Goal: Information Seeking & Learning: Learn about a topic

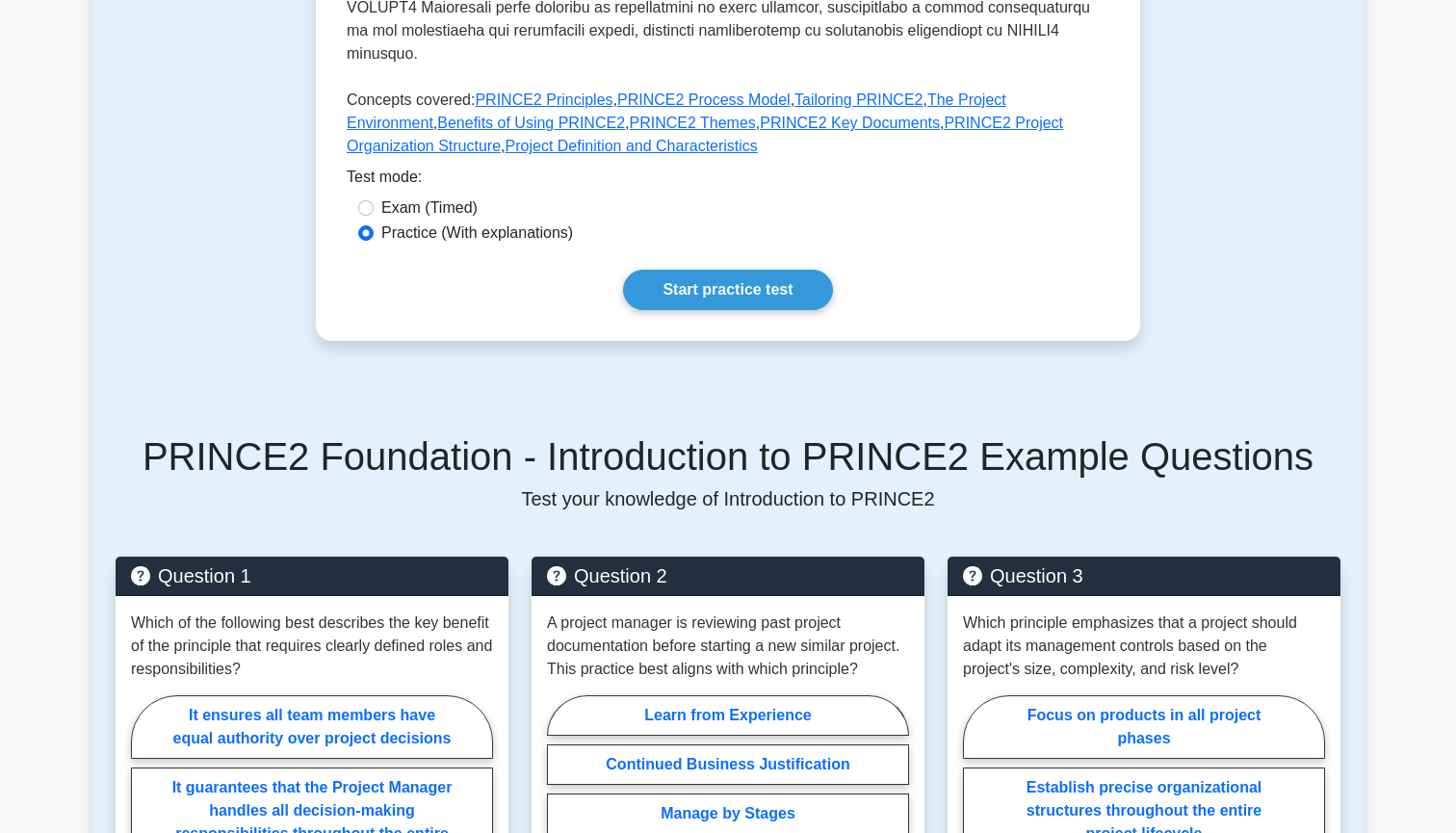
scroll to position [735, 0]
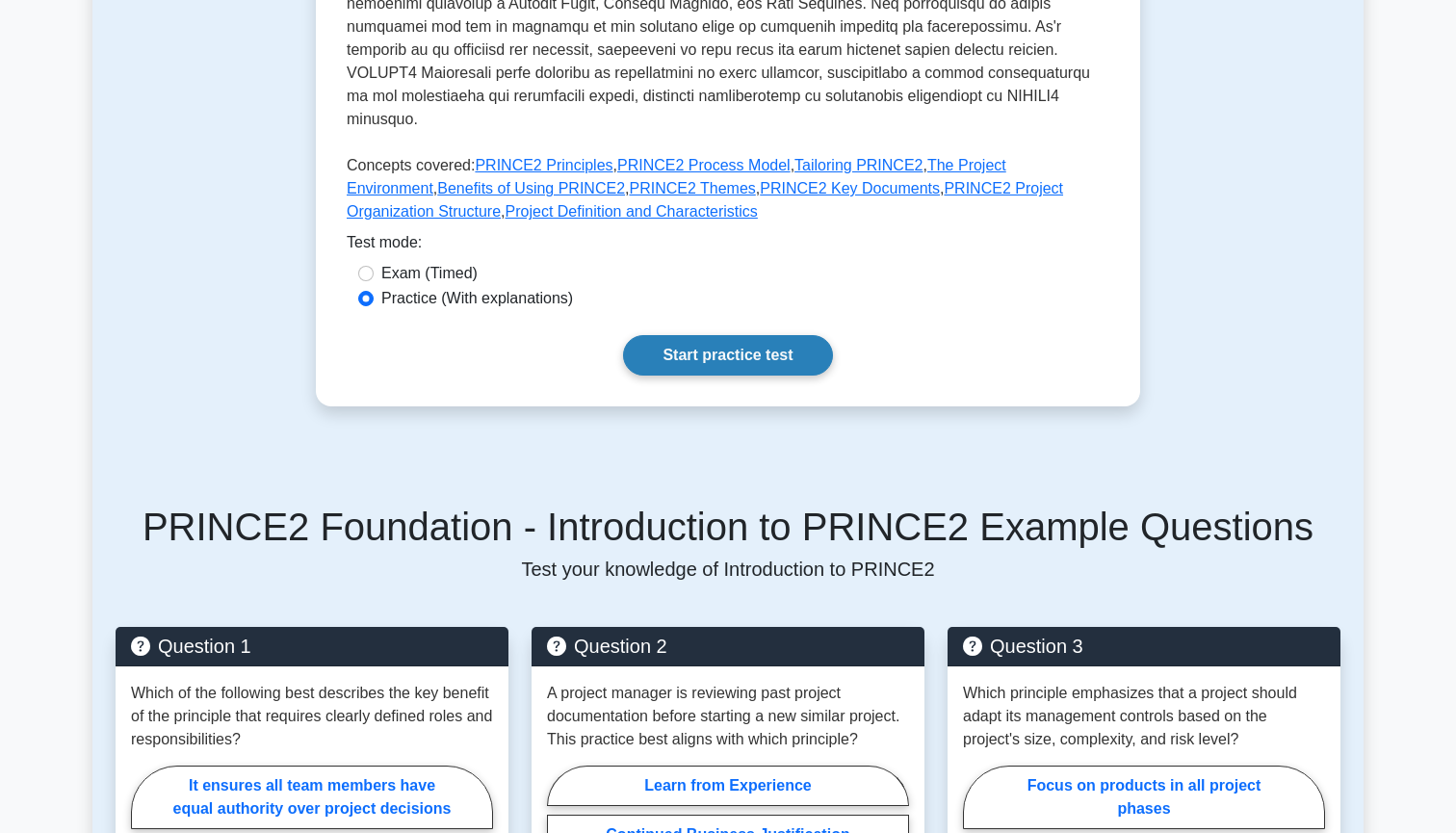
click at [690, 335] on link "Start practice test" at bounding box center [727, 355] width 209 height 40
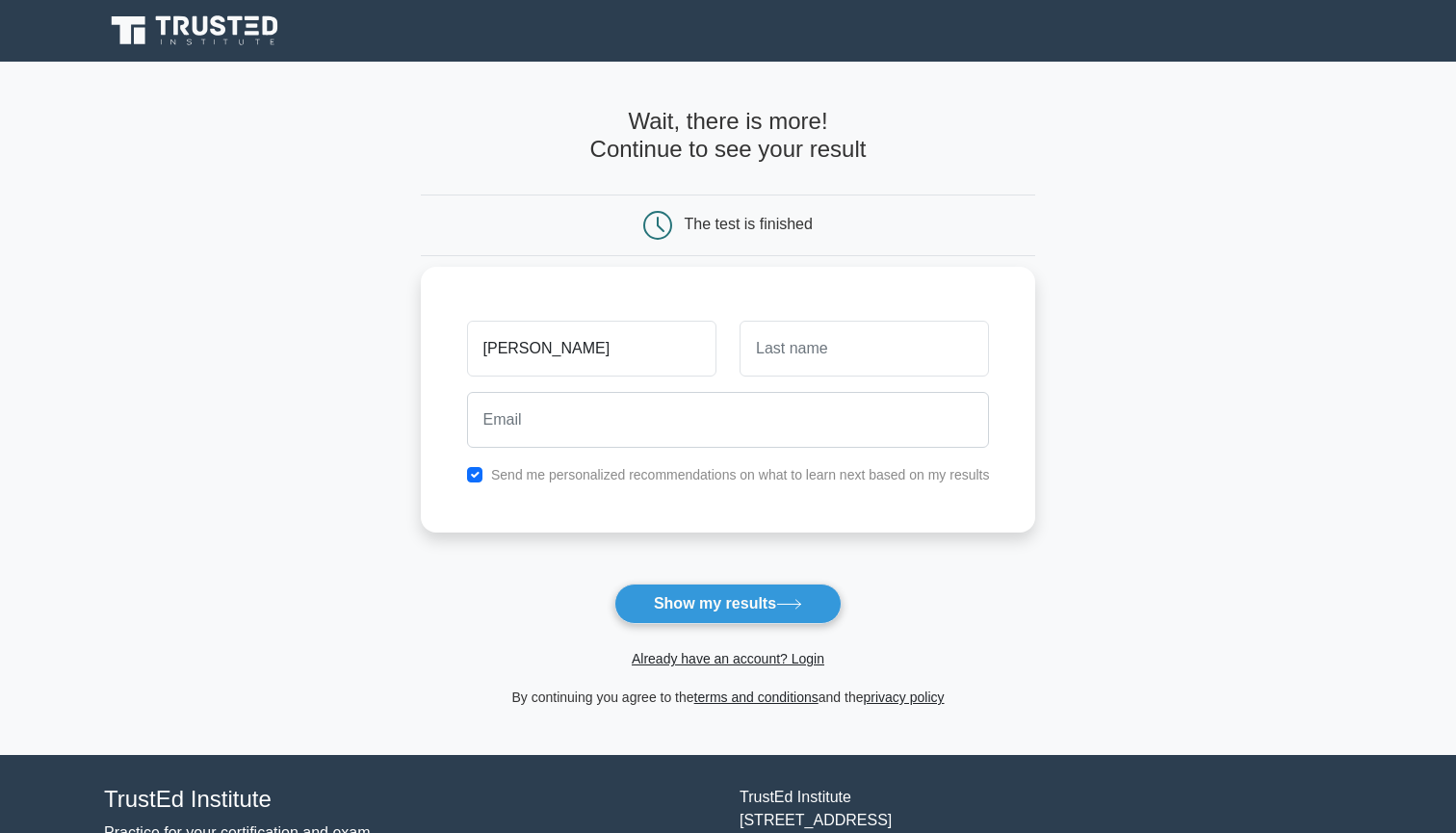
type input "[PERSON_NAME]"
type input "Leleka"
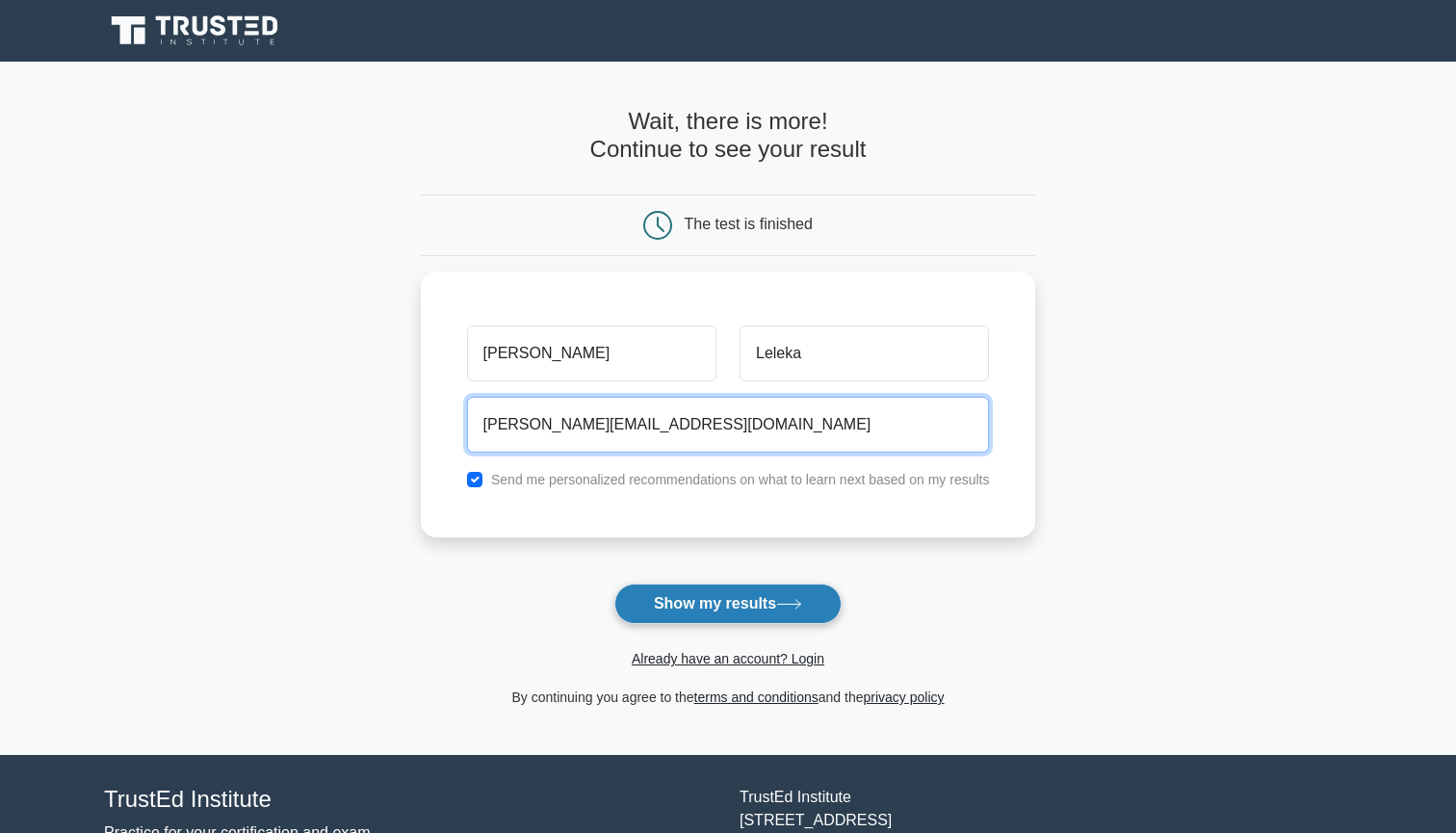
type input "[PERSON_NAME][EMAIL_ADDRESS][DOMAIN_NAME]"
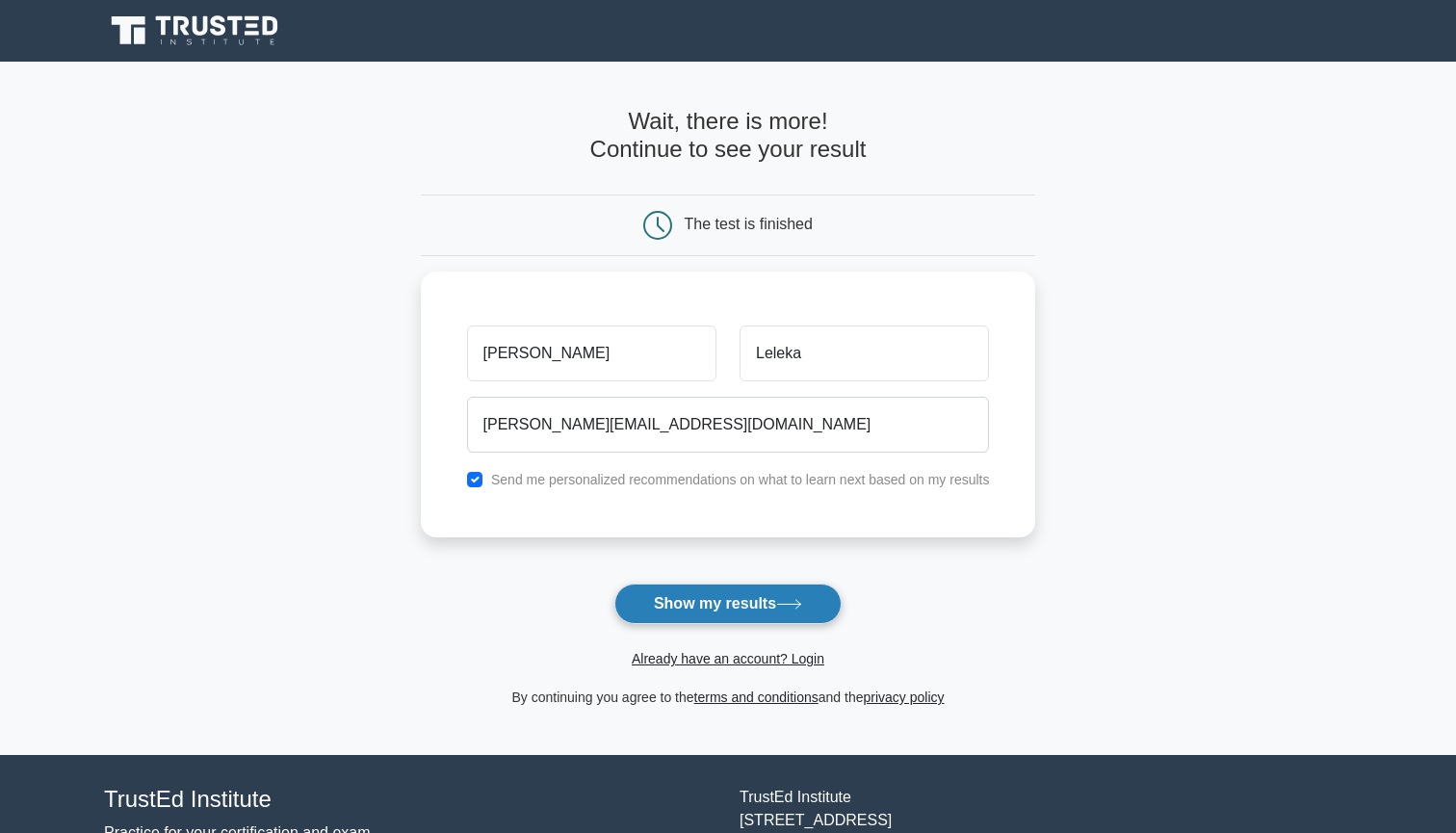
click at [691, 602] on button "Show my results" at bounding box center [728, 604] width 227 height 40
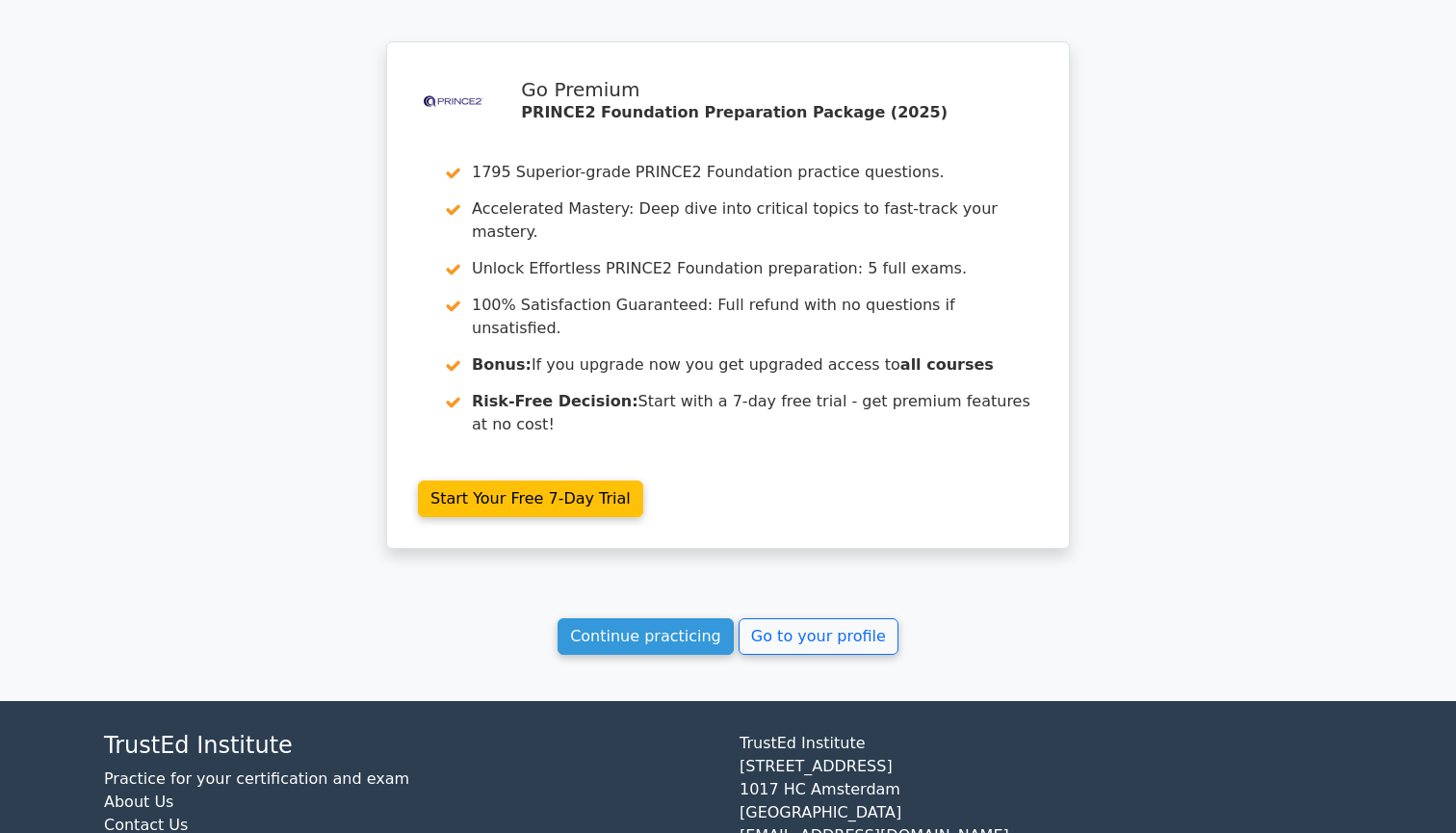
scroll to position [1579, 0]
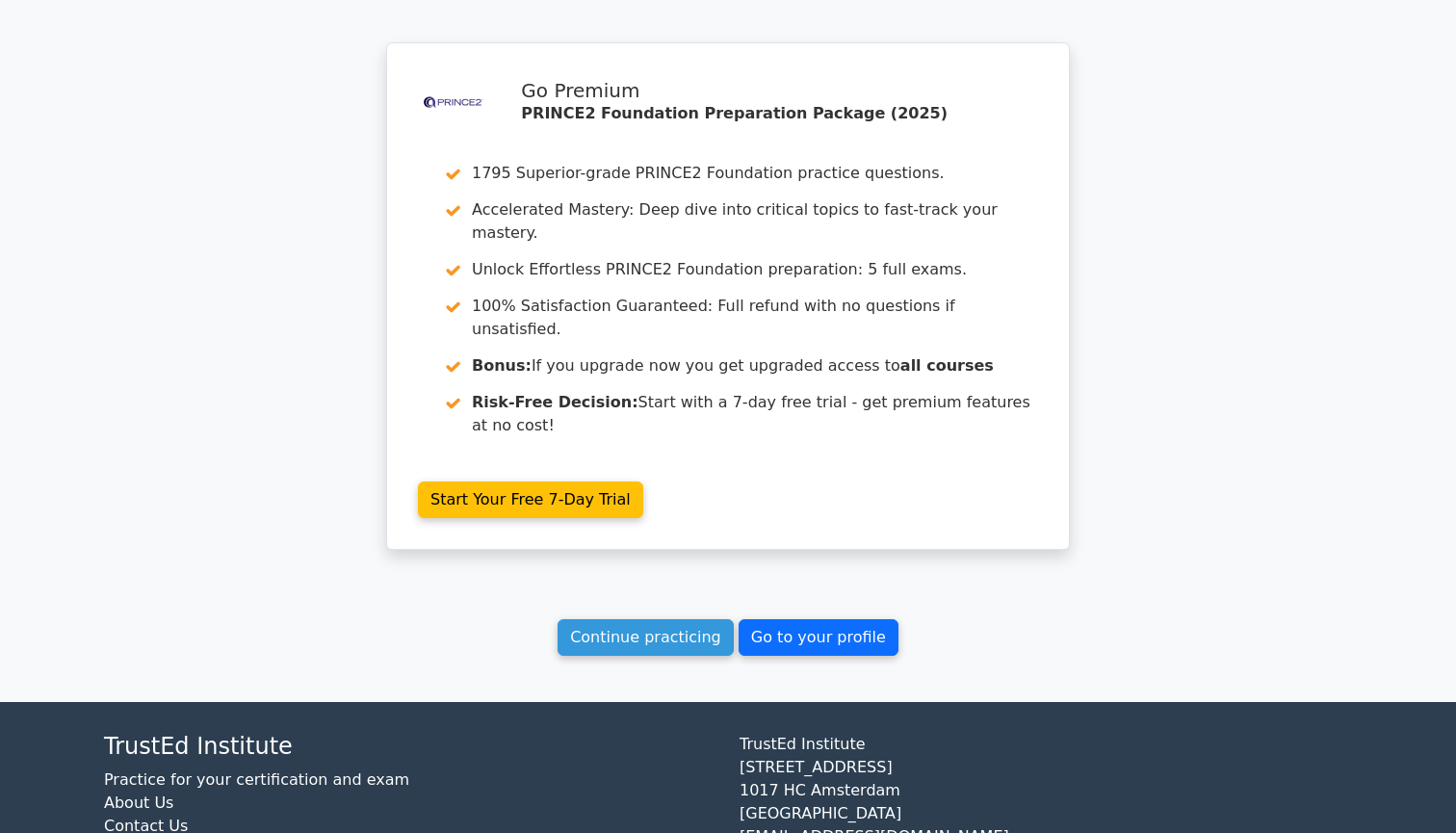
click at [800, 619] on link "Go to your profile" at bounding box center [819, 638] width 160 height 37
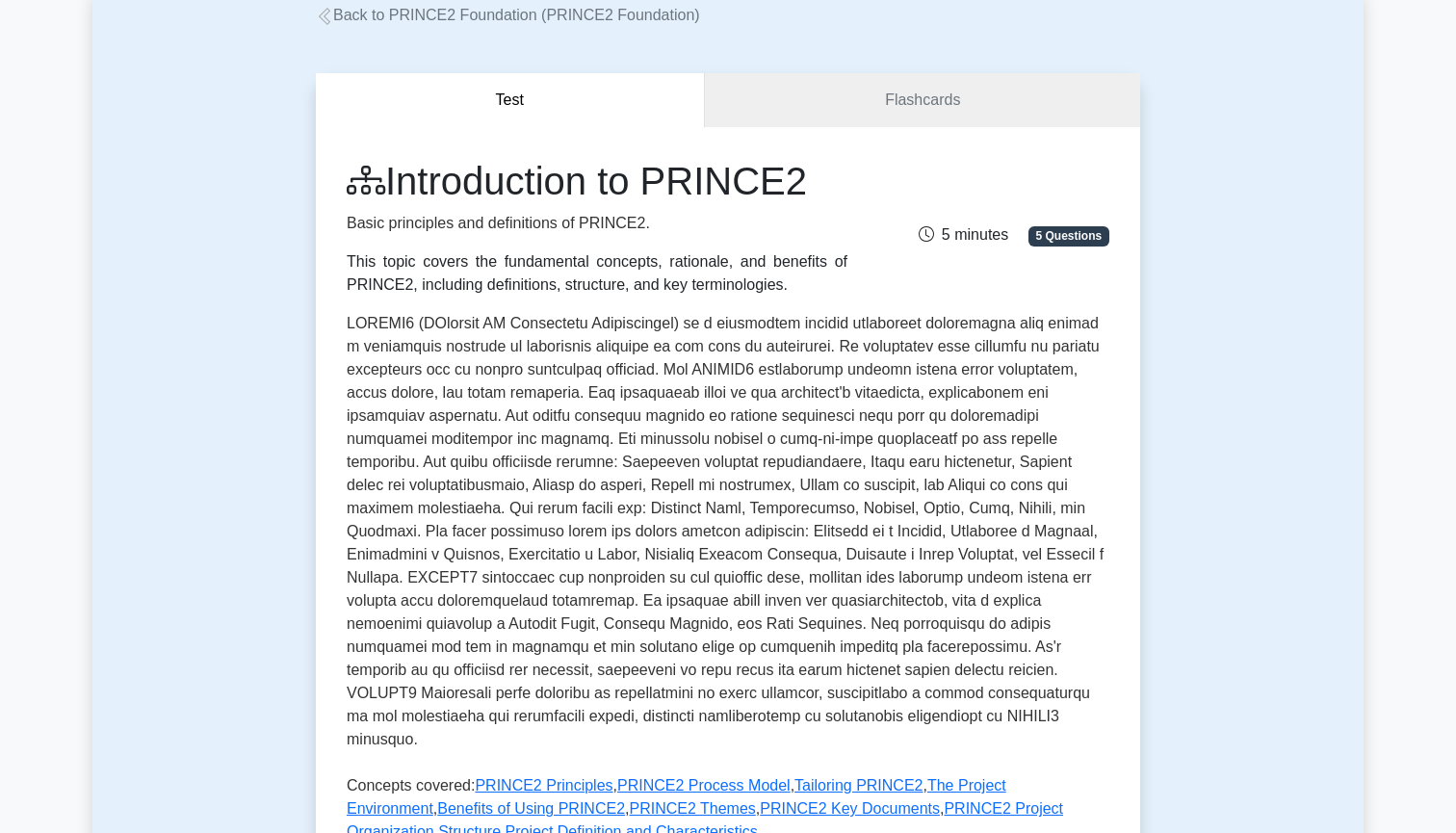
scroll to position [122, 0]
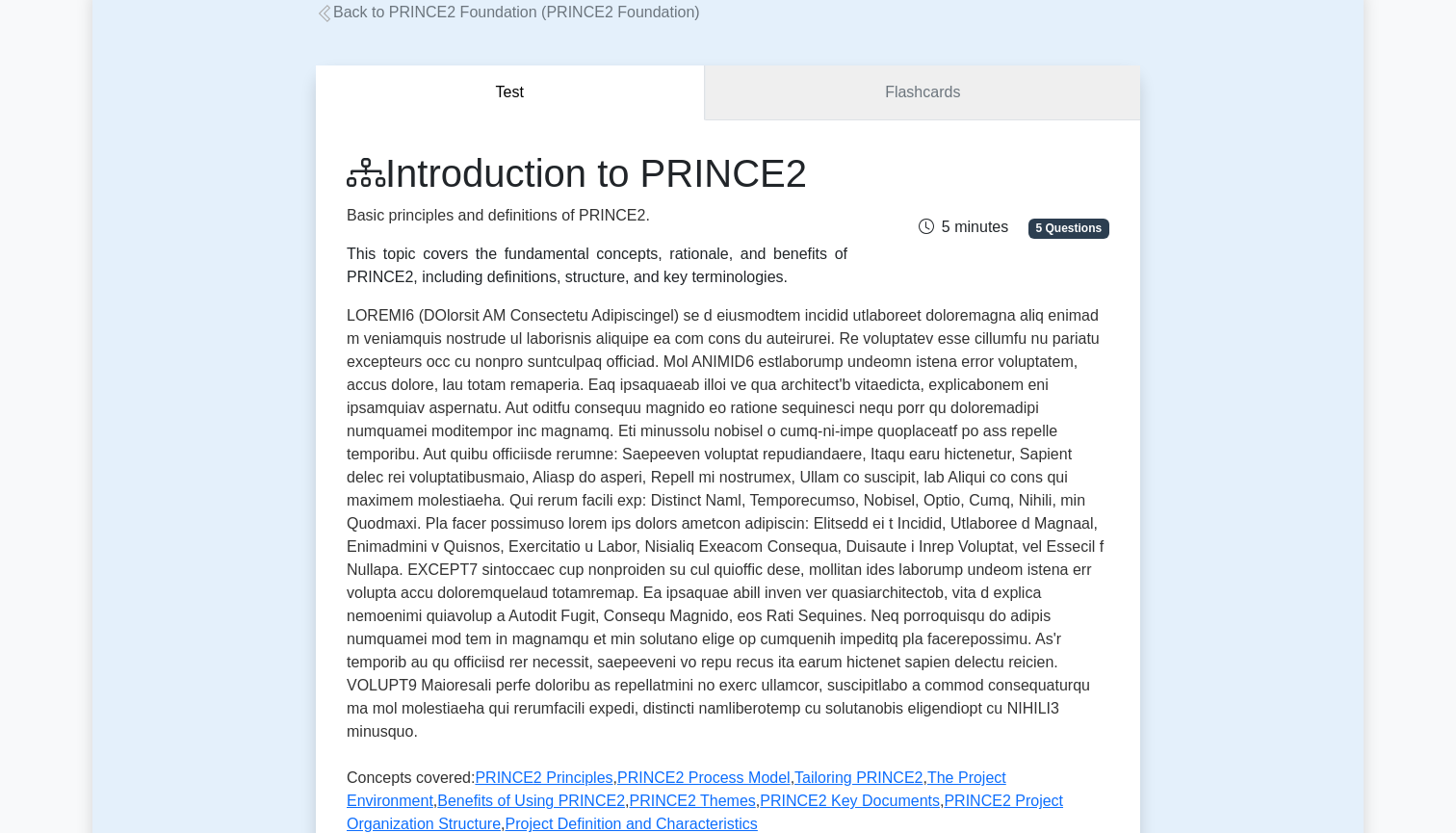
click at [890, 98] on link "Flashcards" at bounding box center [923, 92] width 435 height 55
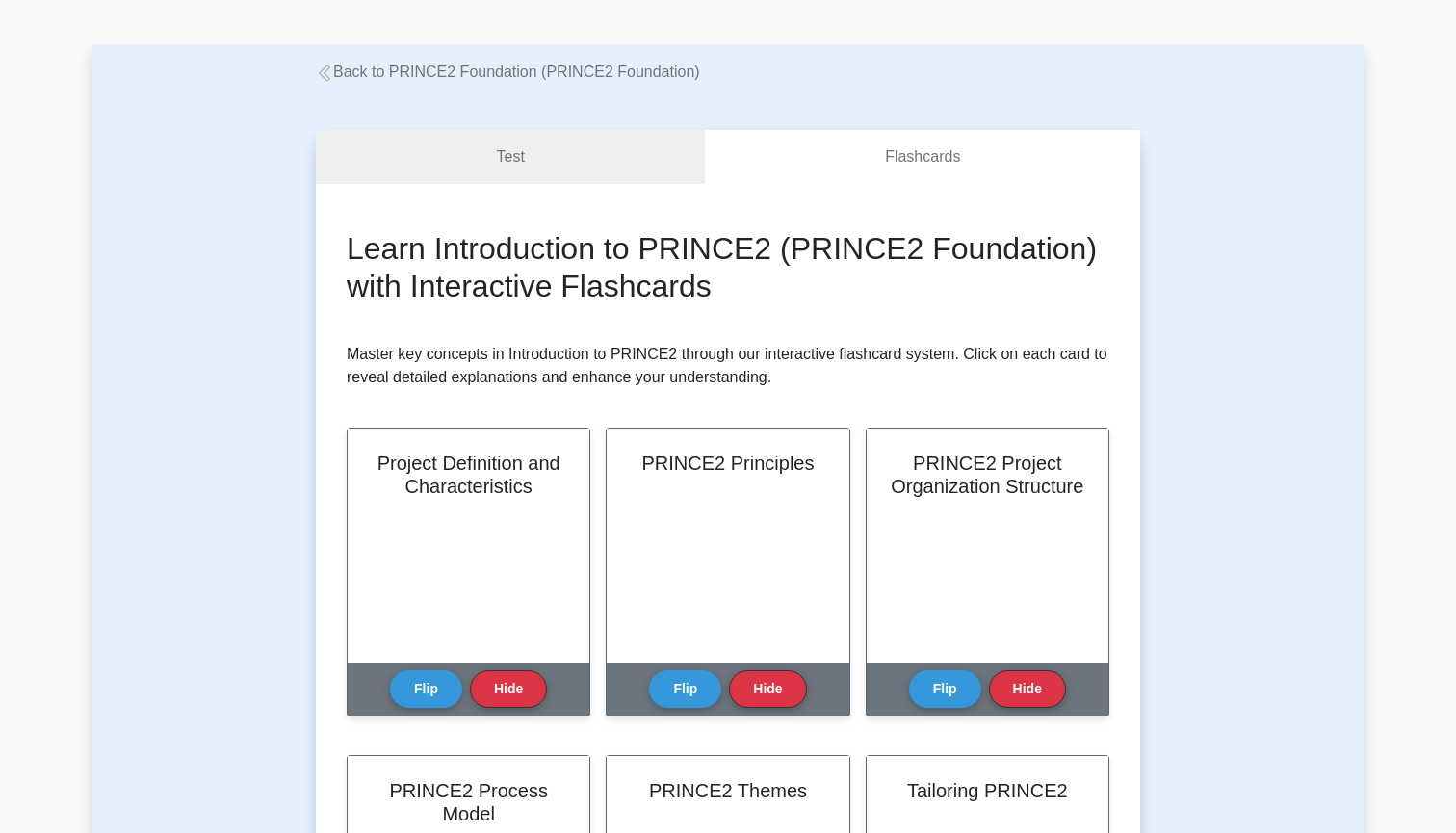
scroll to position [118, 0]
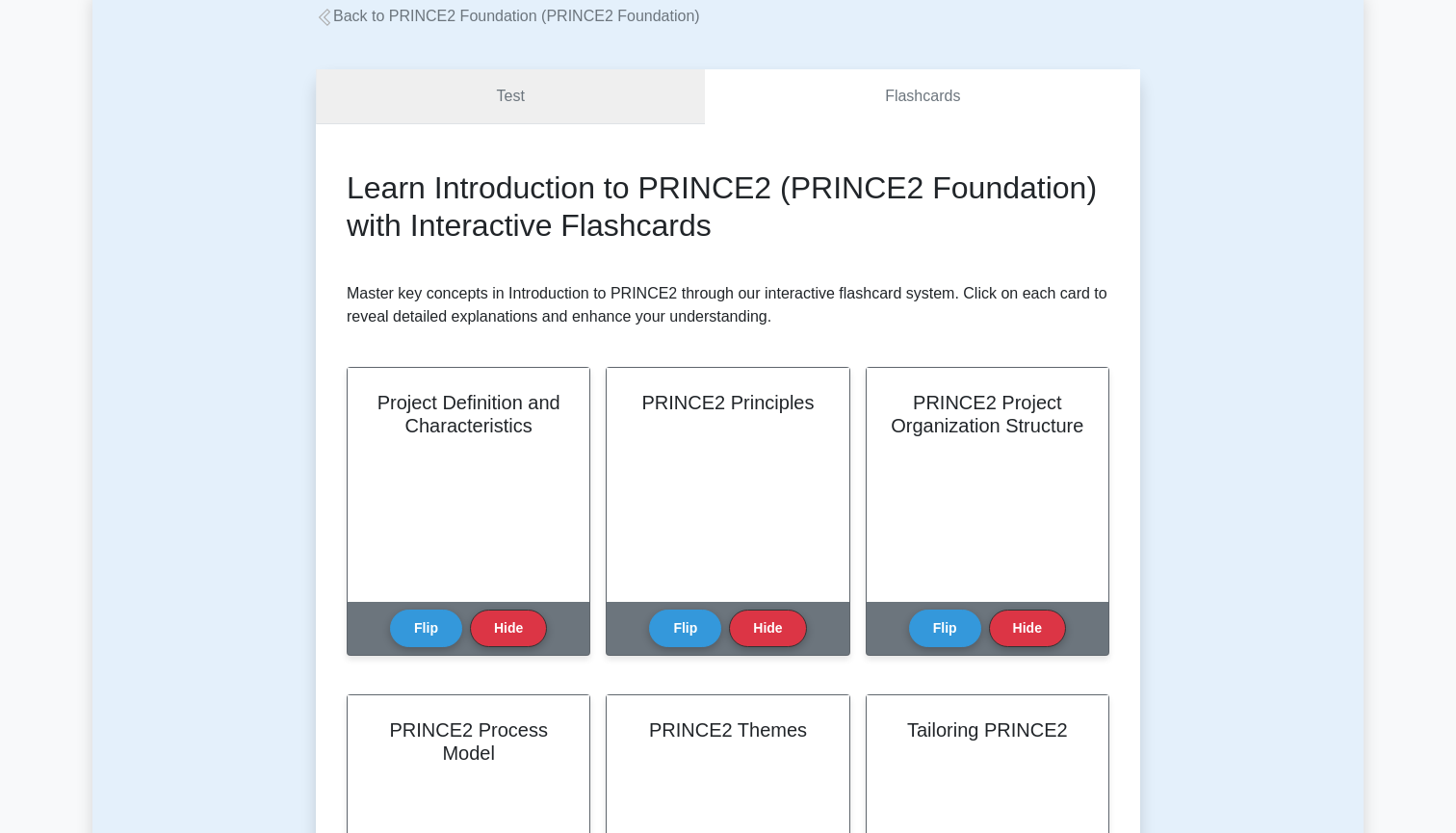
click at [478, 92] on link "Test" at bounding box center [510, 96] width 389 height 55
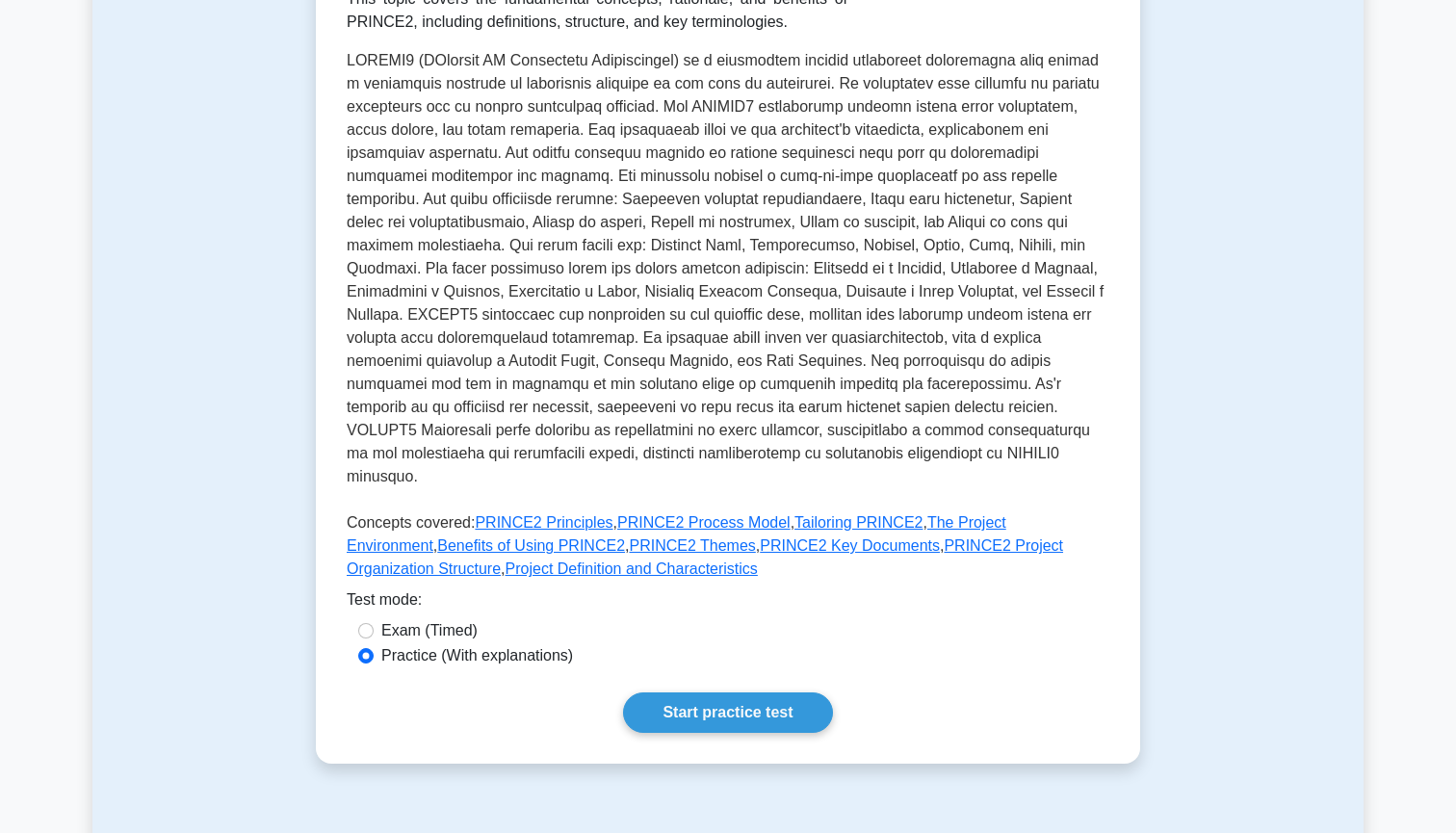
scroll to position [444, 0]
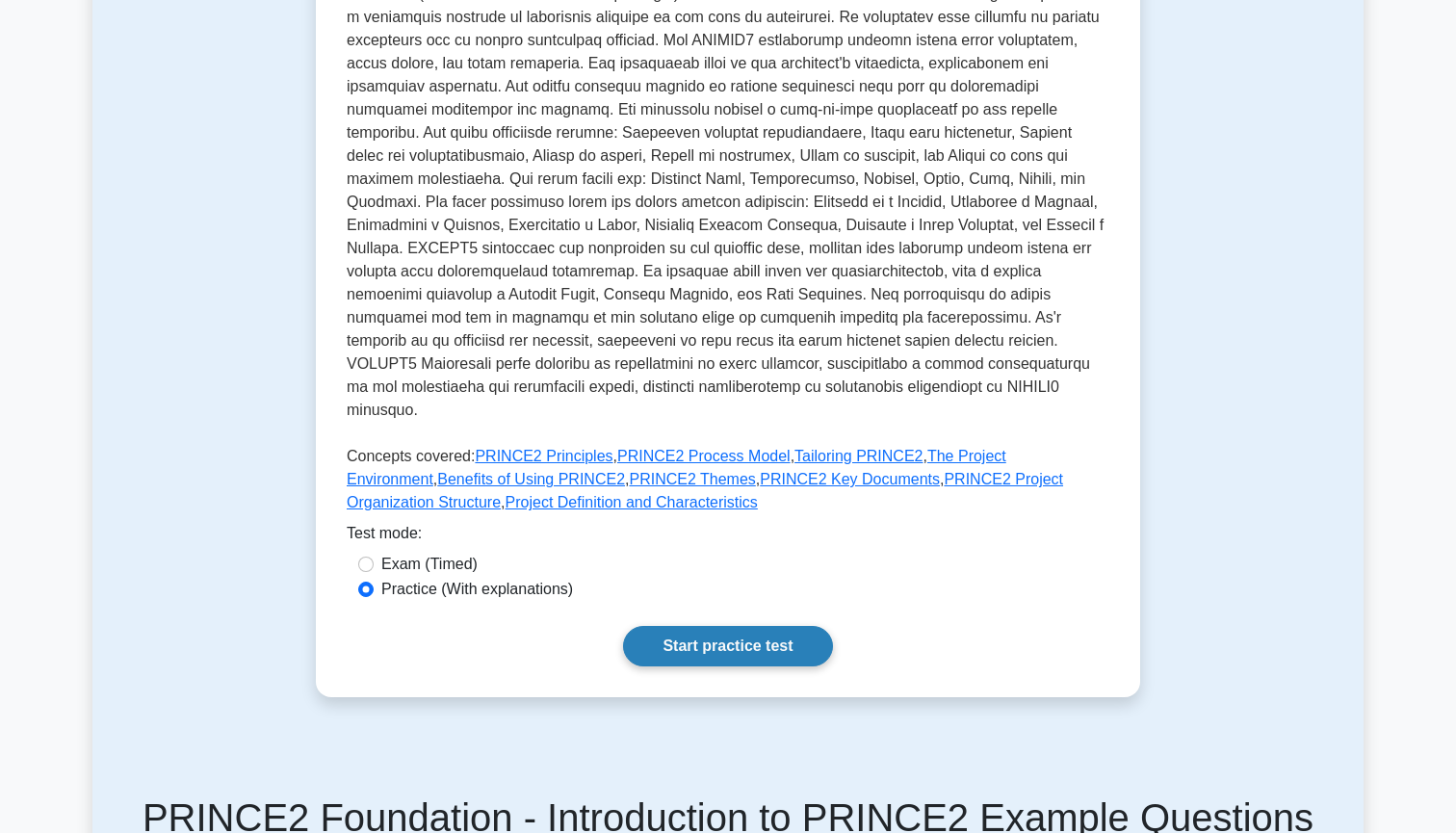
click at [716, 627] on link "Start practice test" at bounding box center [727, 646] width 209 height 40
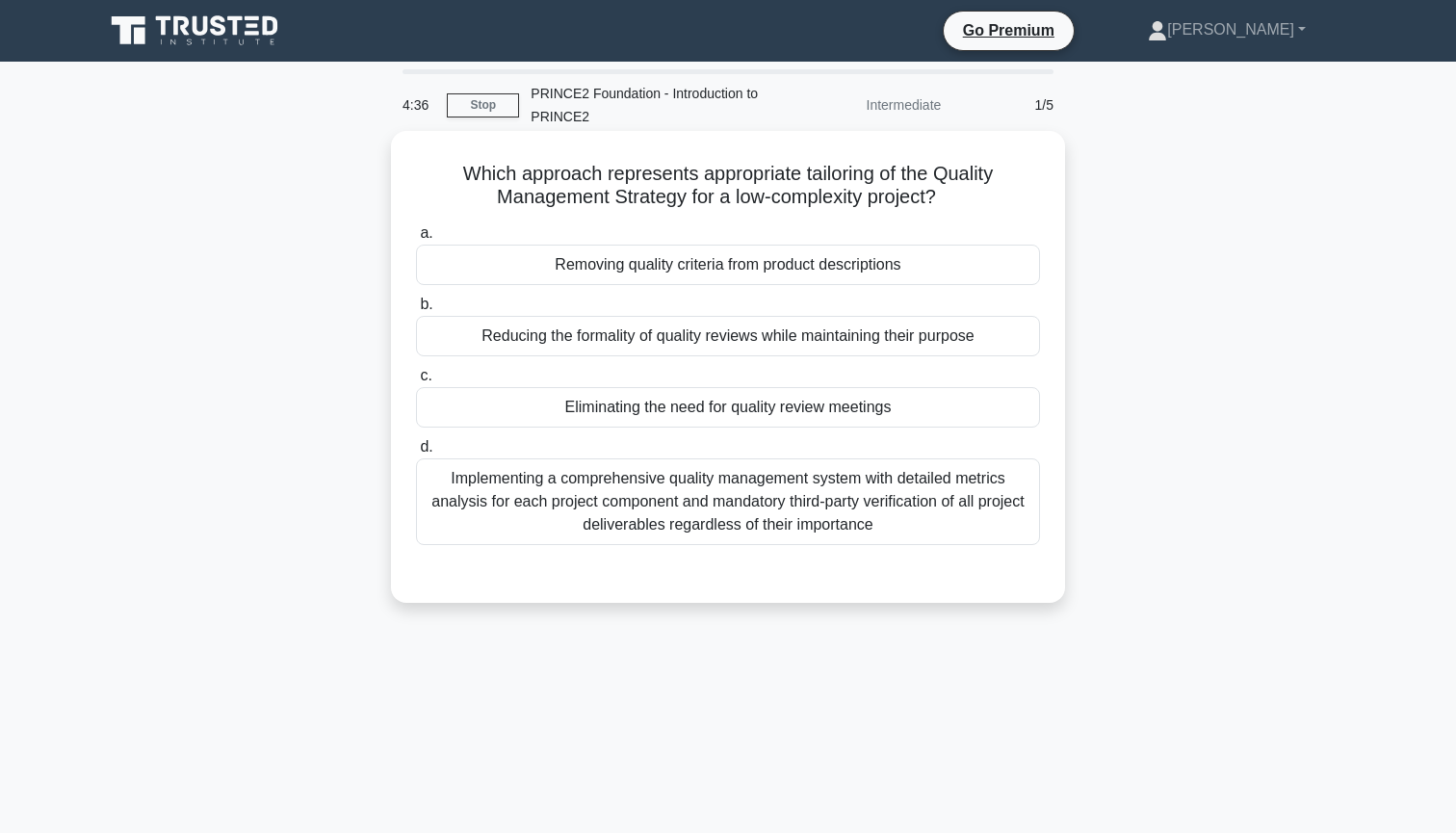
click at [682, 332] on div "Reducing the formality of quality reviews while maintaining their purpose" at bounding box center [728, 336] width 624 height 40
click at [416, 311] on input "b. Reducing the formality of quality reviews while maintaining their purpose" at bounding box center [416, 304] width 0 height 13
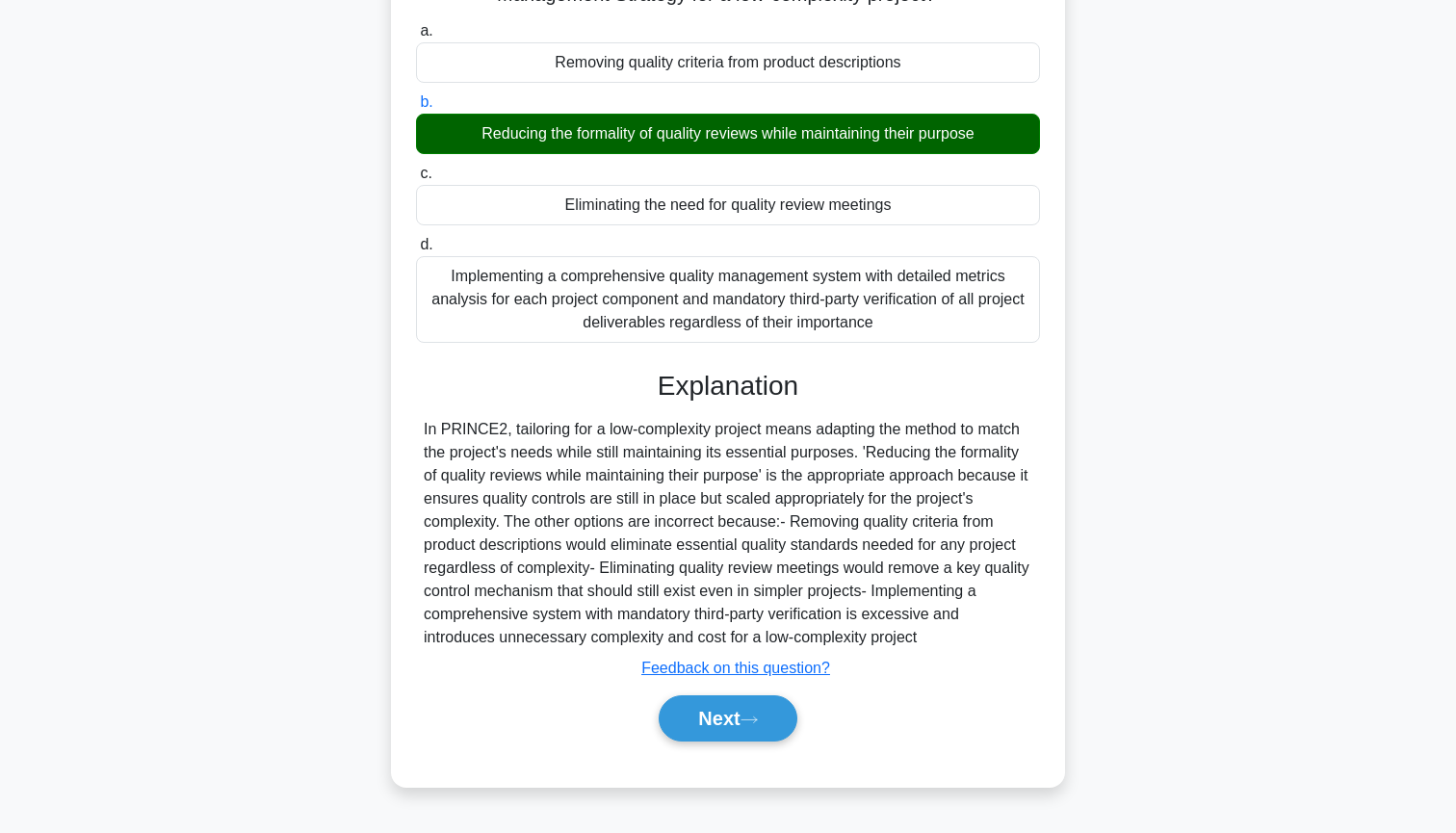
scroll to position [207, 0]
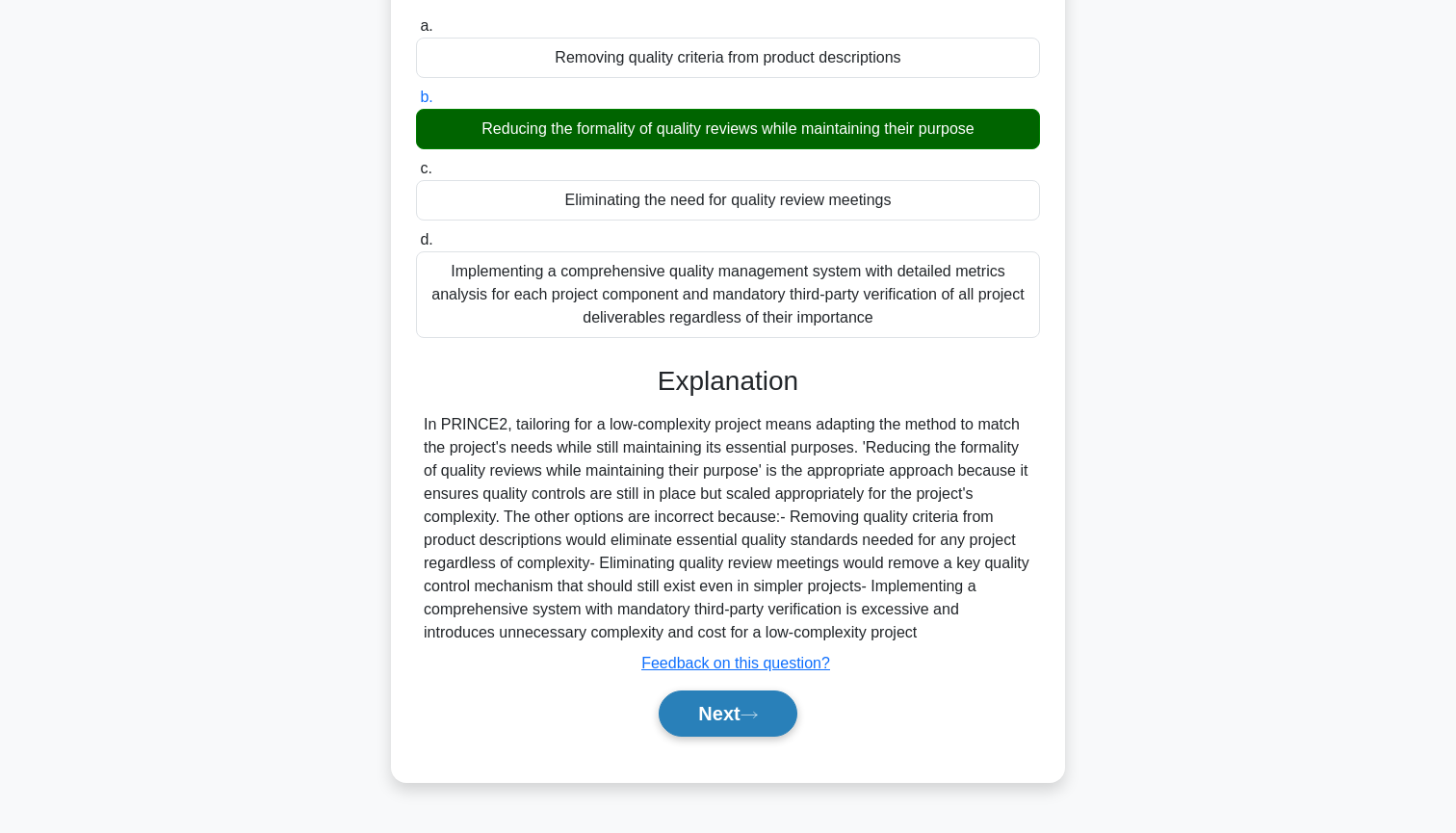
click at [710, 712] on button "Next" at bounding box center [727, 714] width 138 height 46
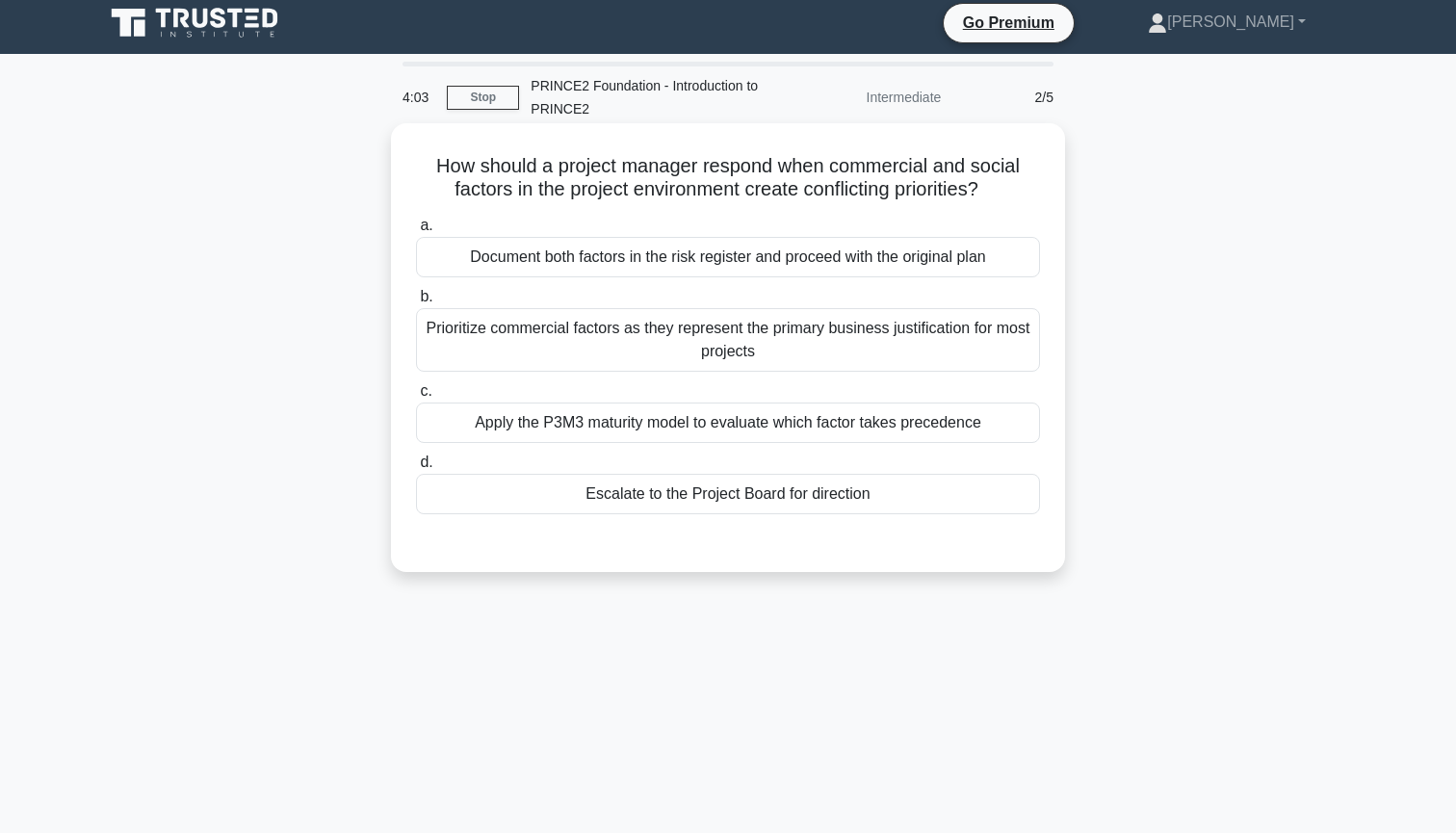
scroll to position [8, 0]
click at [715, 495] on div "Escalate to the Project Board for direction" at bounding box center [728, 494] width 624 height 40
click at [416, 469] on input "d. Escalate to the Project Board for direction" at bounding box center [416, 462] width 0 height 13
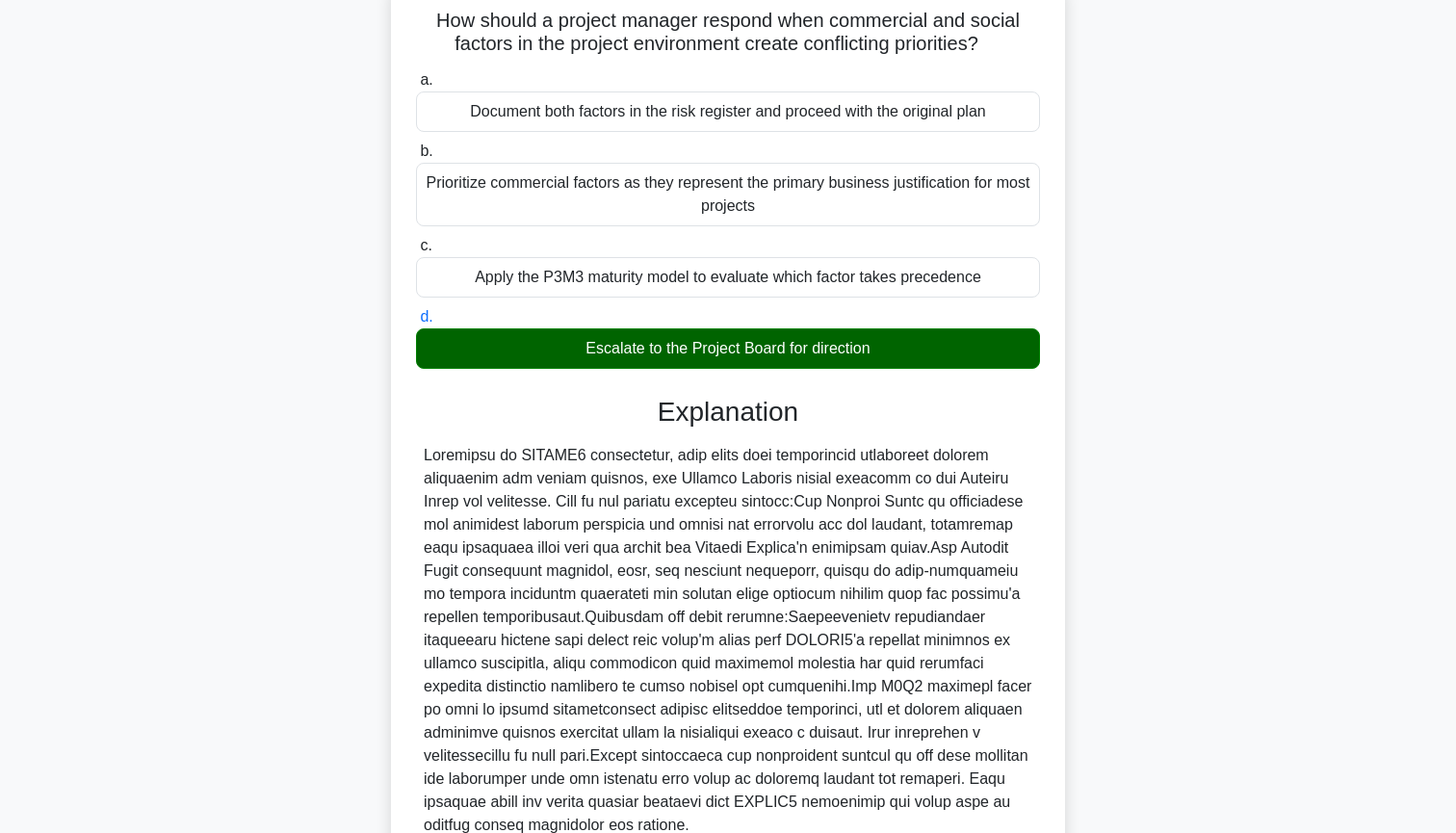
scroll to position [0, 0]
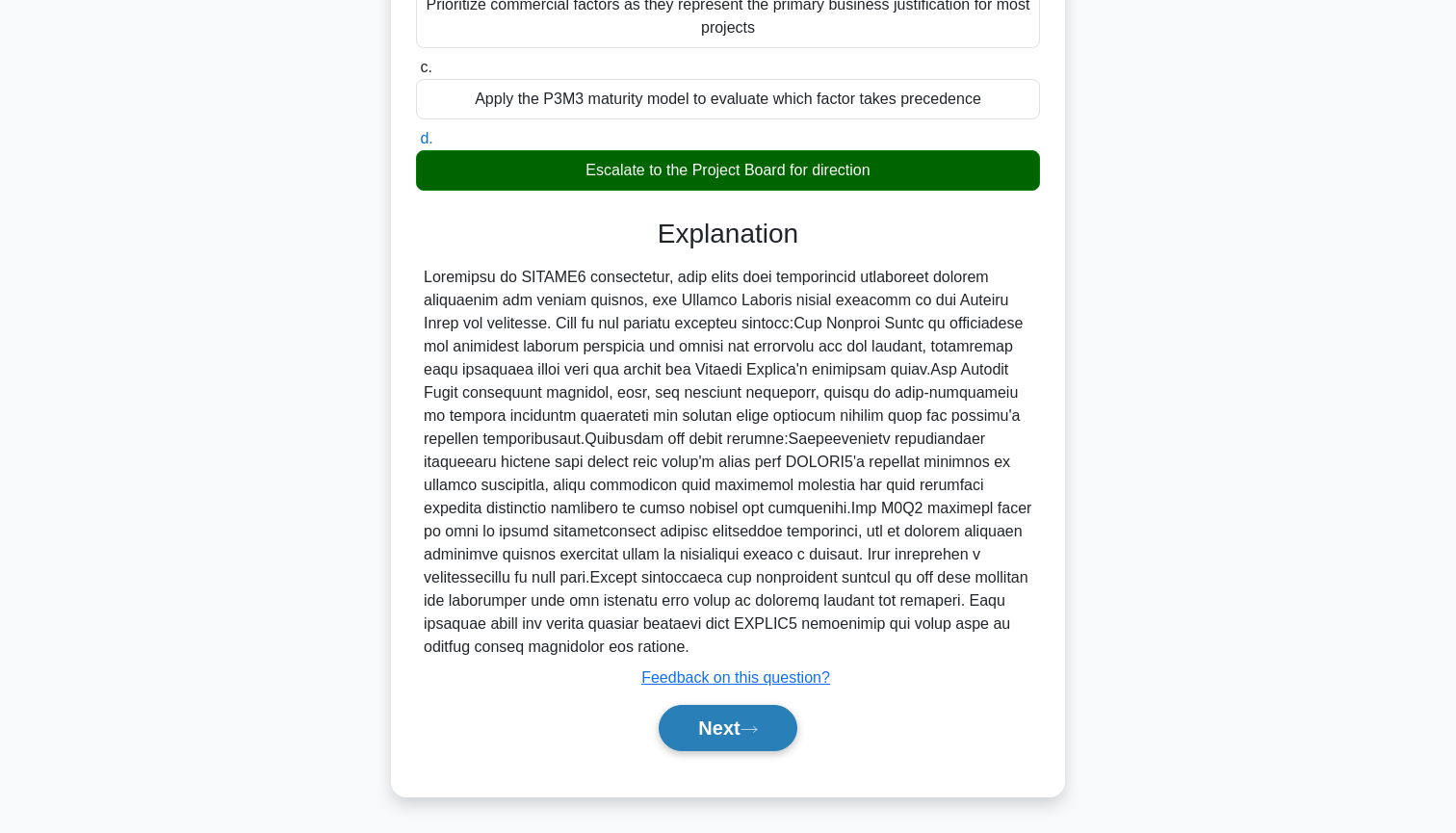
click at [732, 722] on button "Next" at bounding box center [727, 728] width 138 height 46
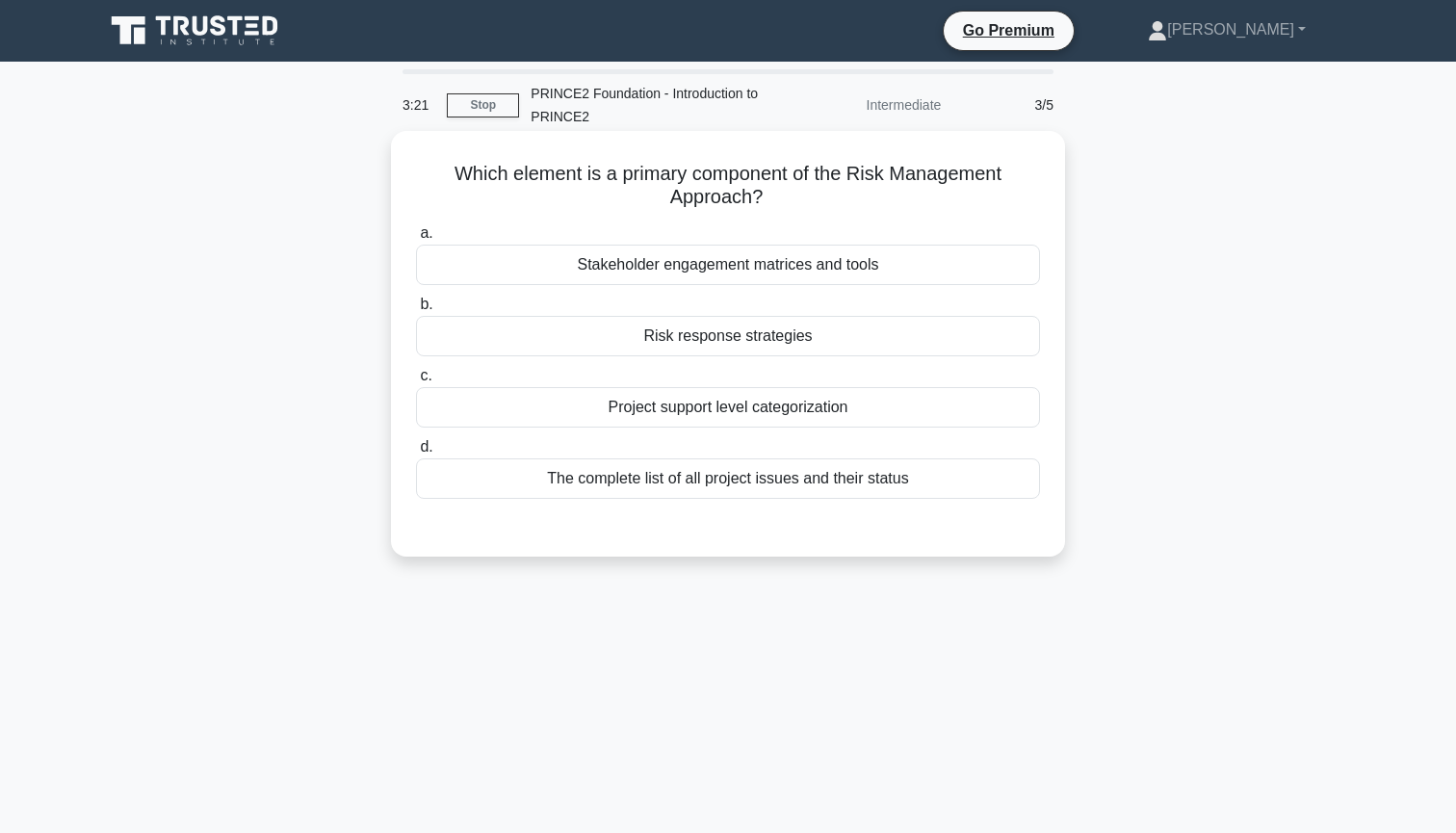
click at [783, 344] on div "Risk response strategies" at bounding box center [728, 336] width 624 height 40
click at [416, 311] on input "b. Risk response strategies" at bounding box center [416, 304] width 0 height 13
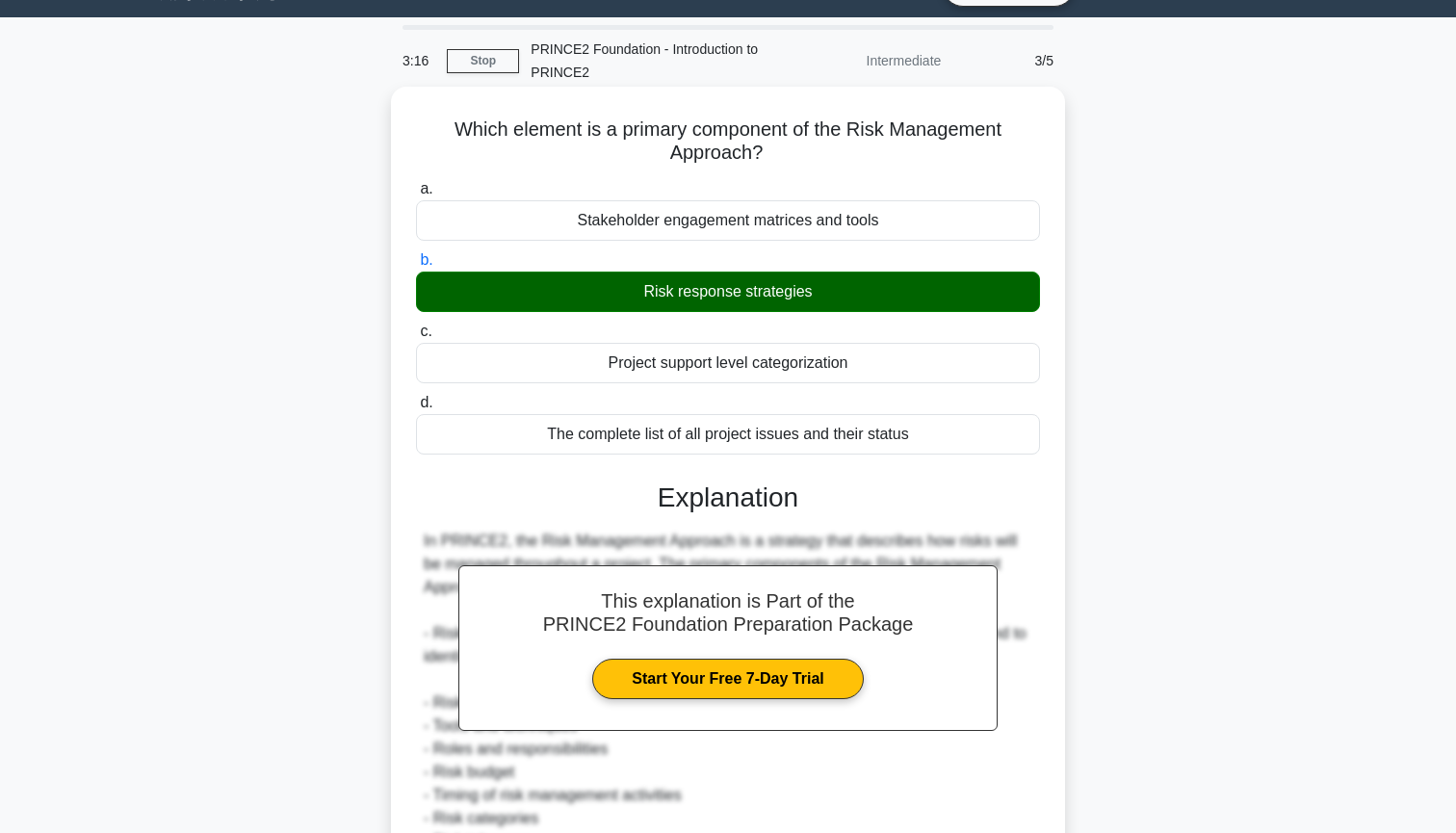
scroll to position [52, 0]
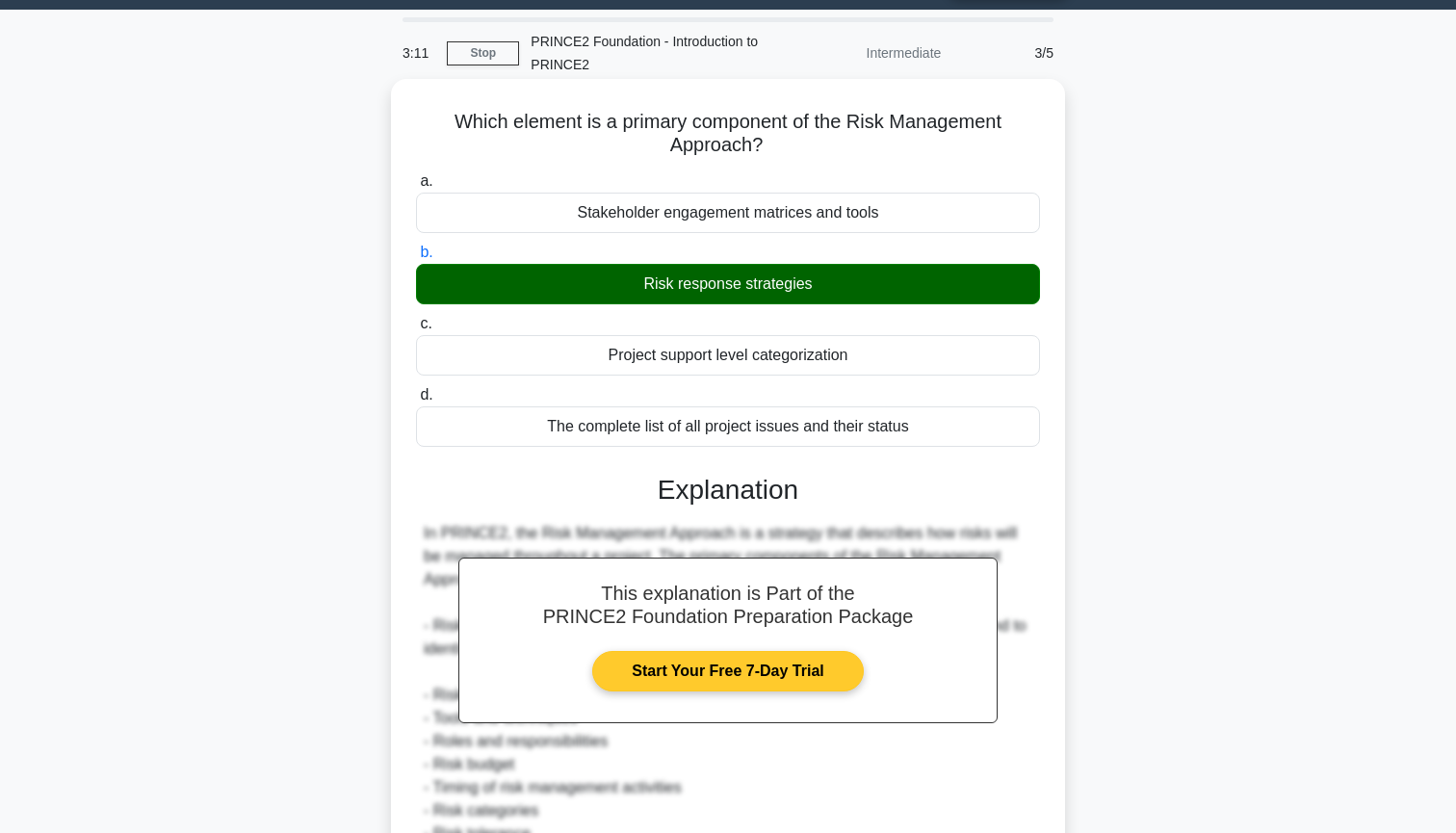
click at [689, 672] on link "Start Your Free 7-Day Trial" at bounding box center [727, 671] width 271 height 40
